Goal: Task Accomplishment & Management: Manage account settings

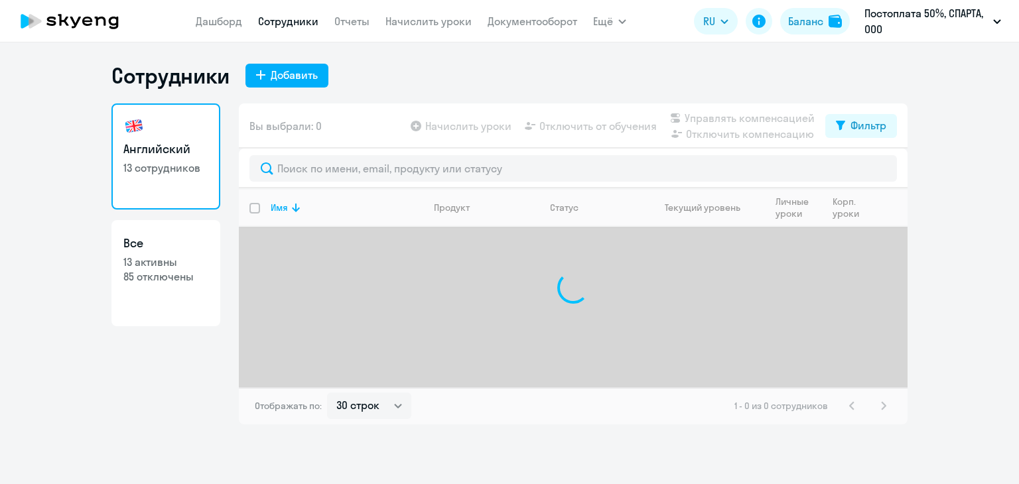
select select "30"
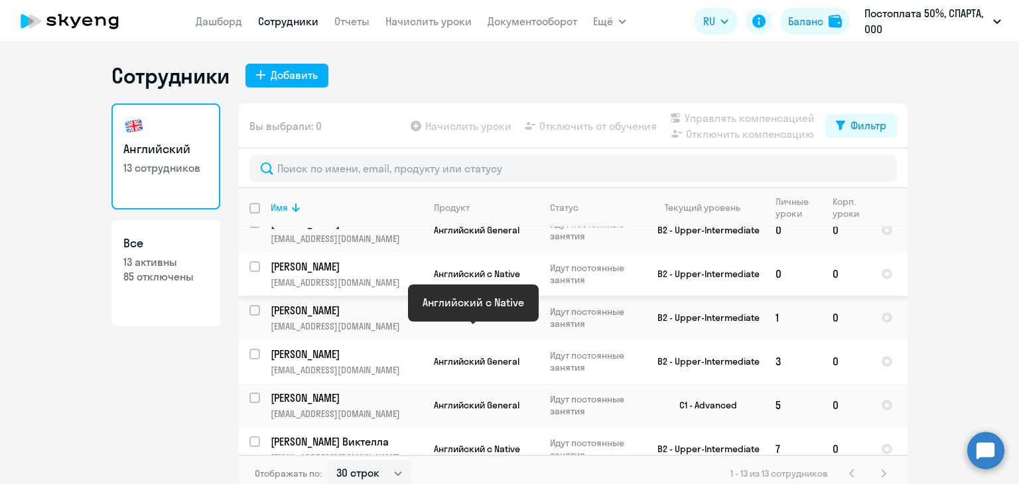
scroll to position [342, 0]
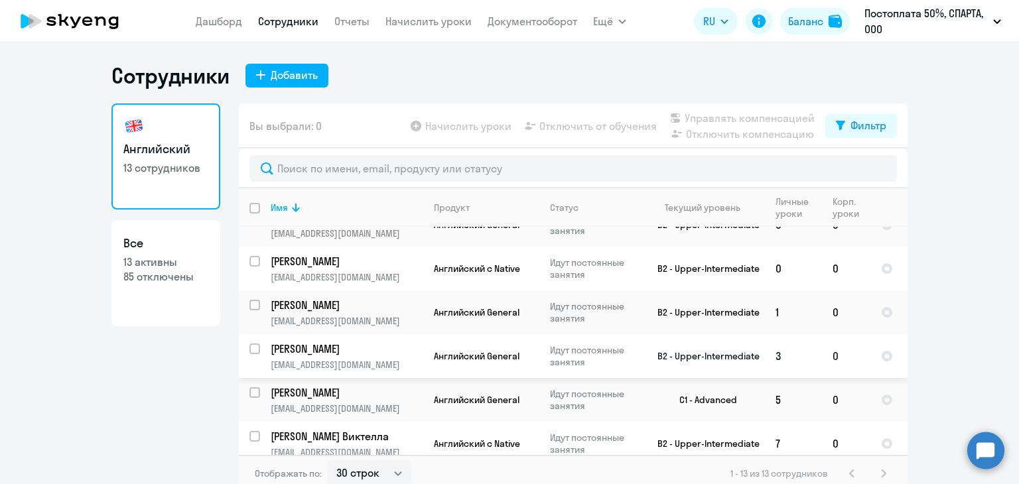
click at [386, 345] on p "[PERSON_NAME]" at bounding box center [346, 349] width 150 height 15
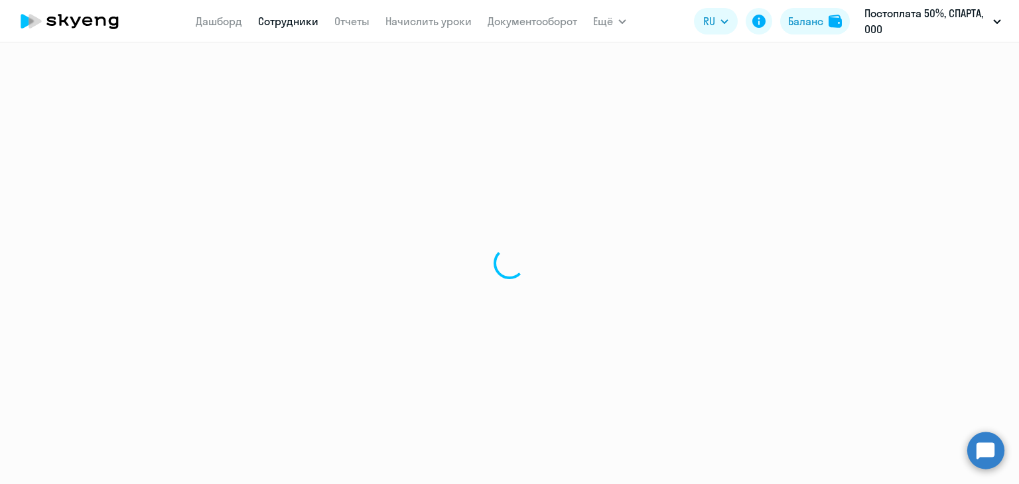
select select "english"
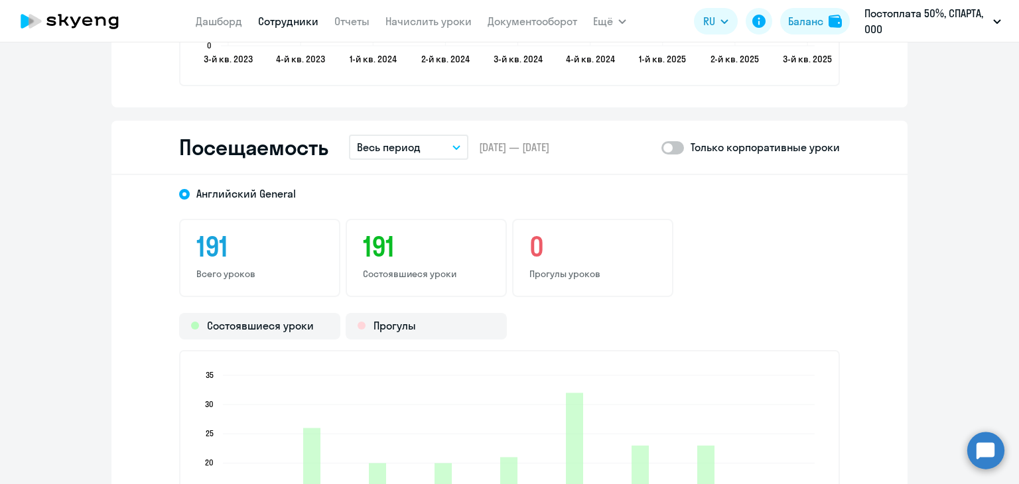
scroll to position [1654, 0]
click at [674, 145] on span at bounding box center [673, 147] width 23 height 13
click at [662, 147] on input "checkbox" at bounding box center [661, 147] width 1 height 1
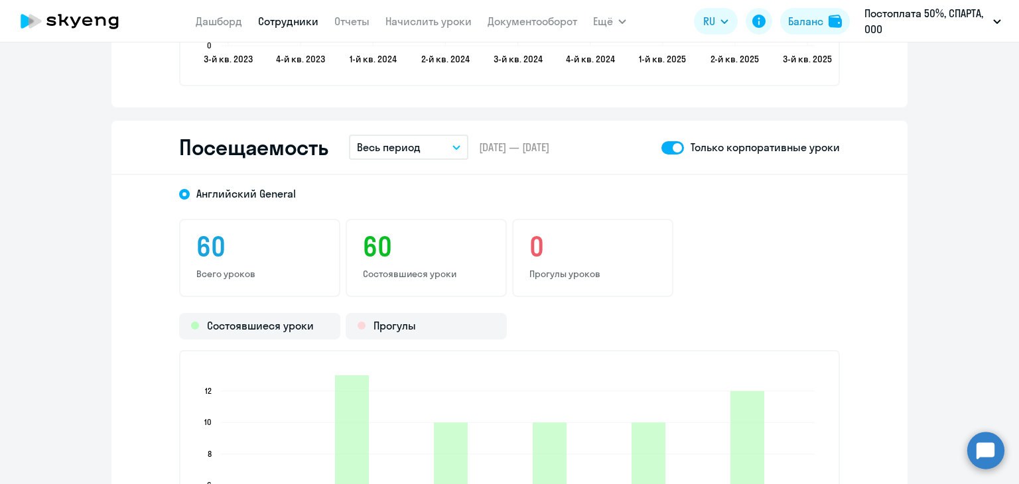
click at [462, 146] on button "Весь период" at bounding box center [408, 147] width 119 height 25
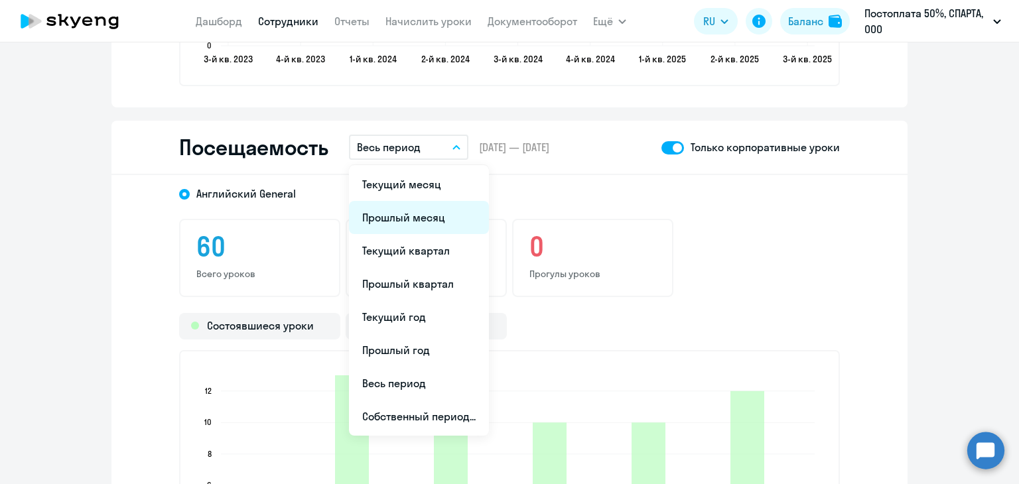
click at [419, 210] on li "Прошлый месяц" at bounding box center [419, 217] width 140 height 33
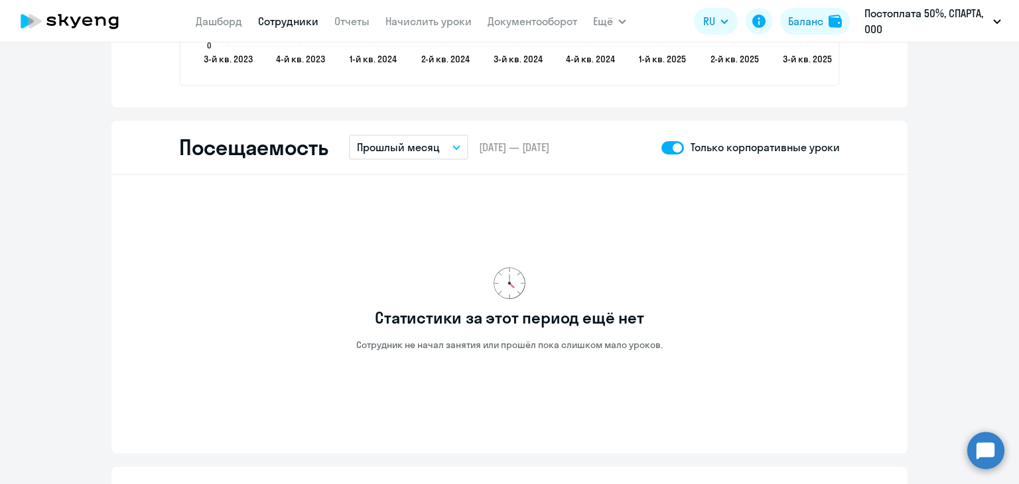
click at [451, 141] on button "Прошлый месяц" at bounding box center [408, 147] width 119 height 25
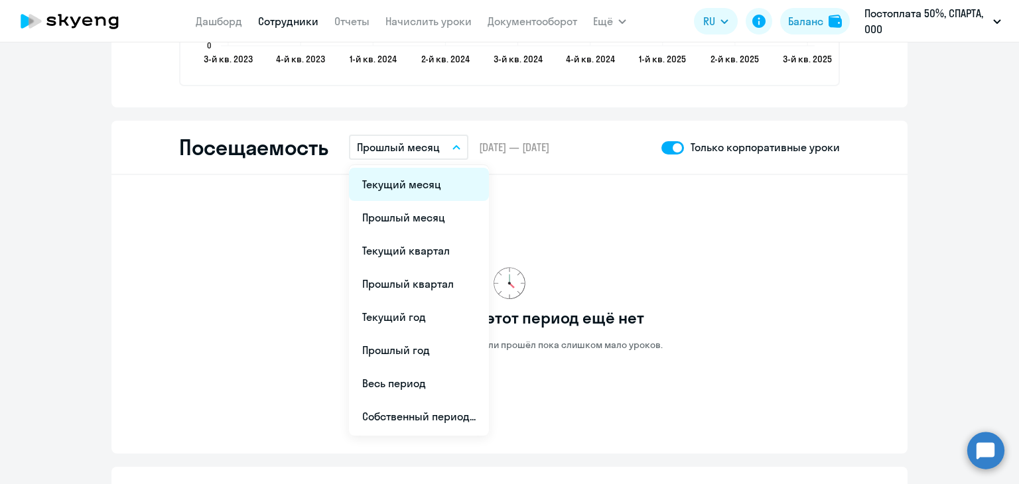
click at [431, 188] on li "Текущий месяц" at bounding box center [419, 184] width 140 height 33
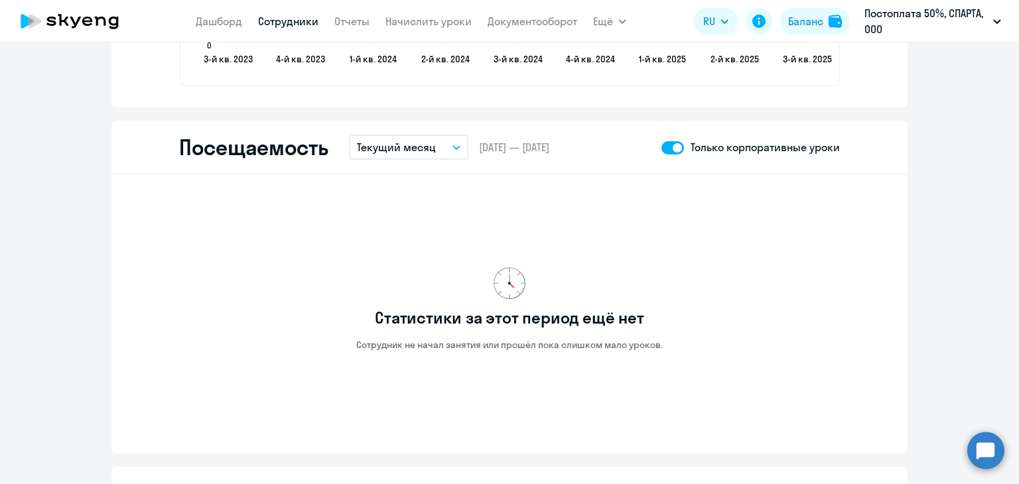
click at [666, 141] on span at bounding box center [673, 147] width 23 height 13
click at [662, 147] on input "checkbox" at bounding box center [661, 147] width 1 height 1
checkbox input "false"
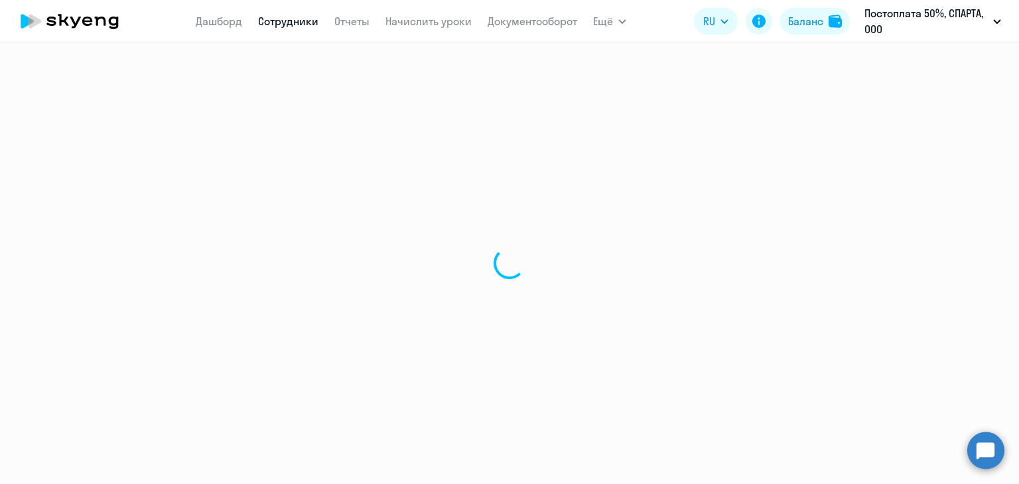
select select "30"
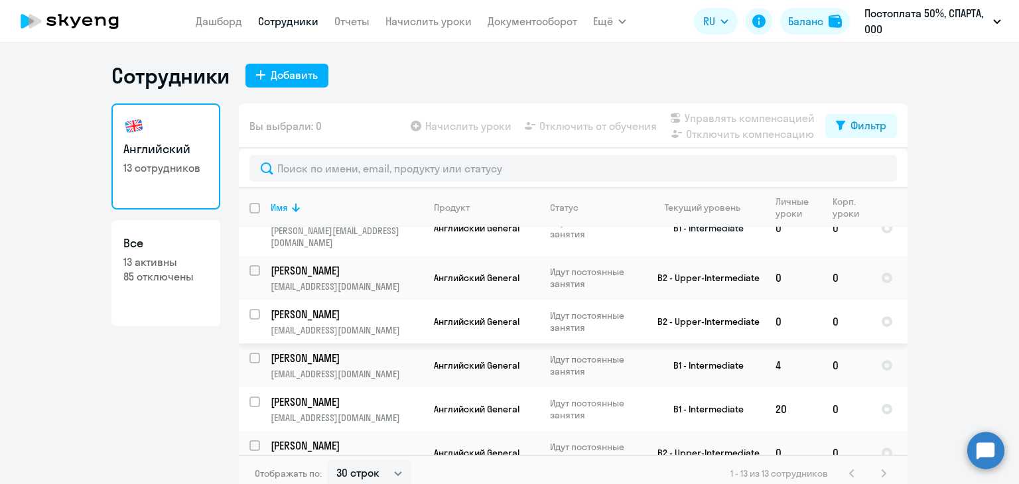
scroll to position [117, 0]
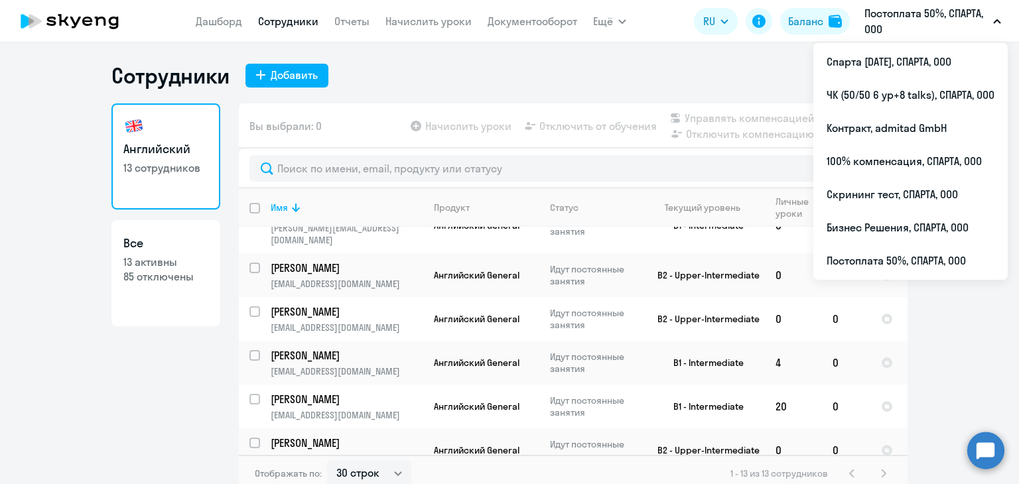
click at [980, 27] on p "Постоплата 50%, СПАРТА, ООО" at bounding box center [926, 21] width 123 height 32
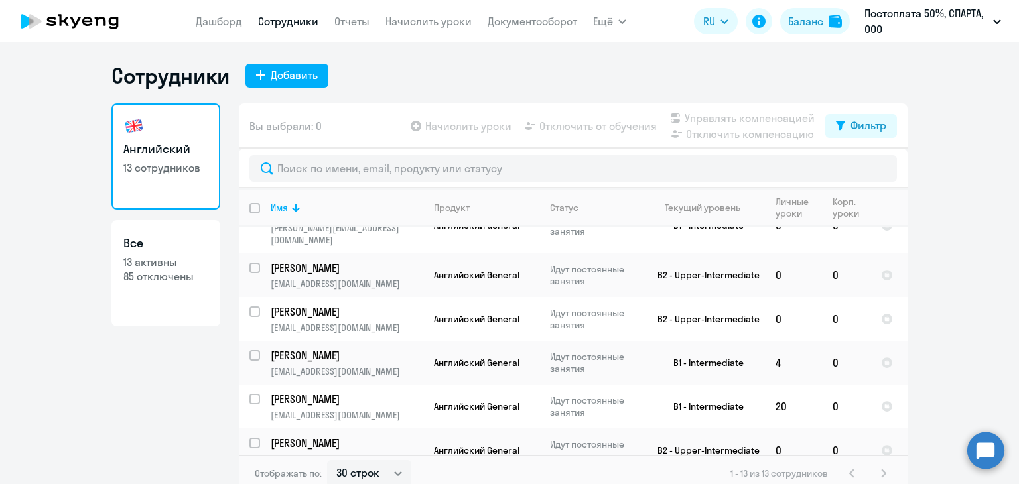
click at [980, 27] on p "Постоплата 50%, СПАРТА, ООО" at bounding box center [926, 21] width 123 height 32
click at [944, 343] on ng-component "Сотрудники Добавить Английский 13 сотрудников Все 13 активны 85 отключены Вы вы…" at bounding box center [509, 277] width 1019 height 430
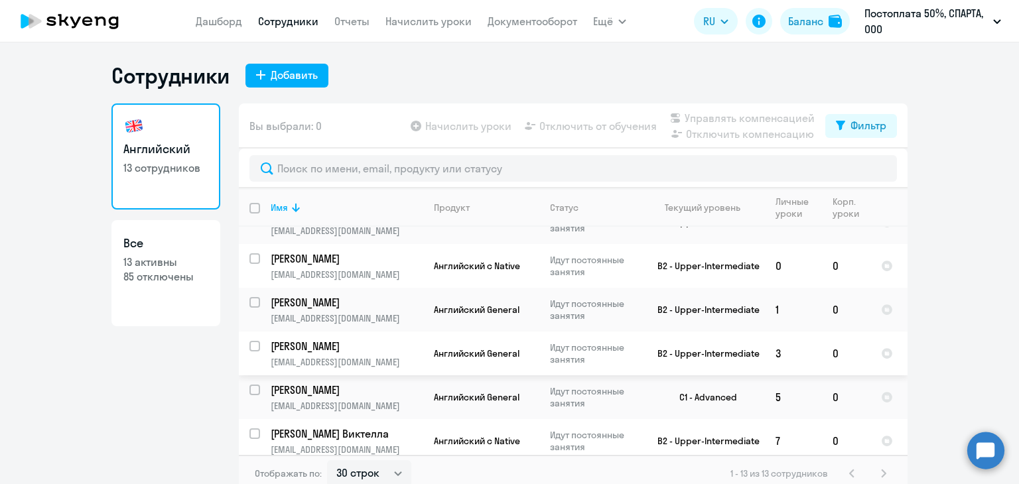
scroll to position [345, 0]
click at [373, 434] on td "[PERSON_NAME] Виктелла [EMAIL_ADDRESS][DOMAIN_NAME]" at bounding box center [341, 441] width 163 height 44
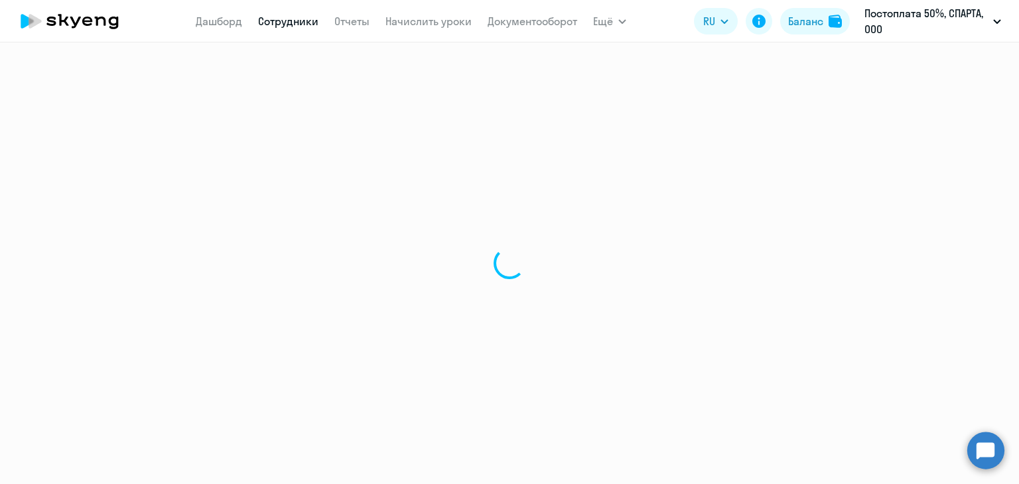
select select "english"
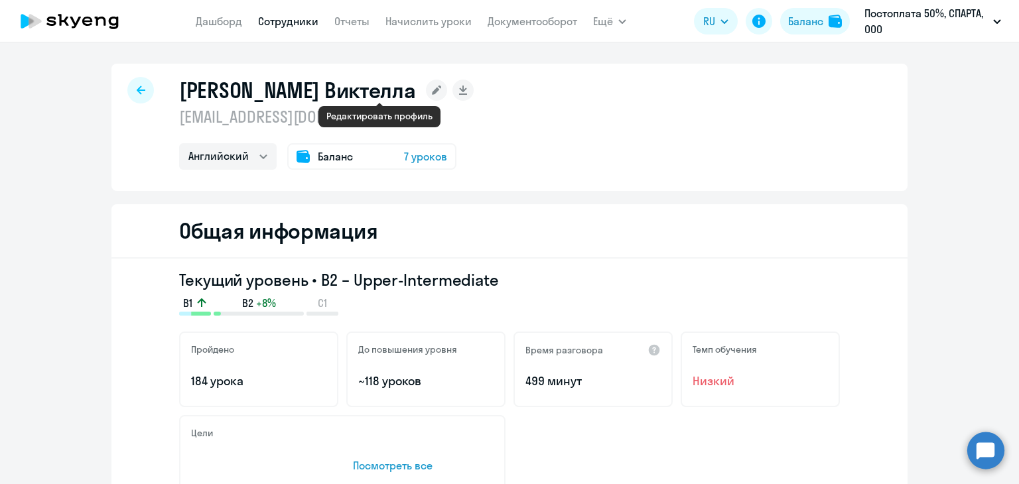
click at [433, 91] on icon at bounding box center [437, 90] width 9 height 9
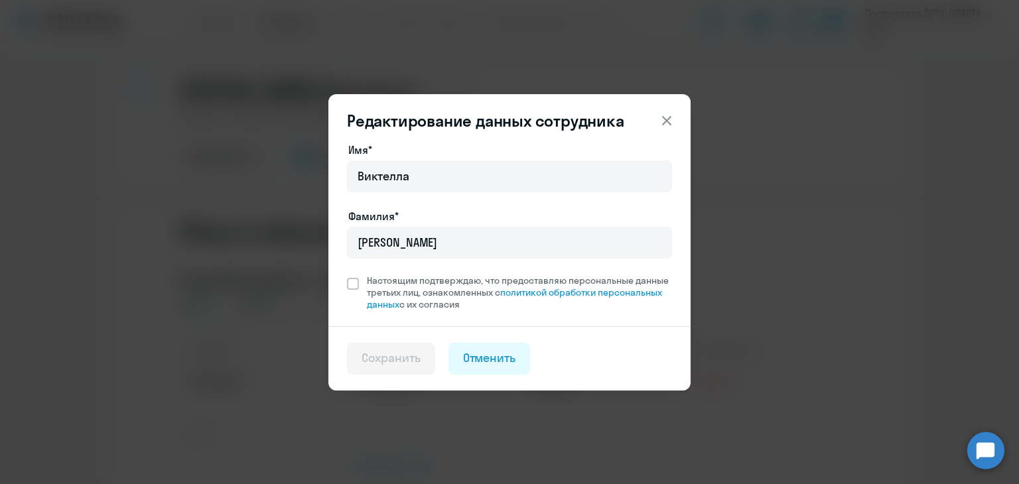
click at [668, 120] on icon at bounding box center [666, 119] width 9 height 9
